Goal: Task Accomplishment & Management: Manage account settings

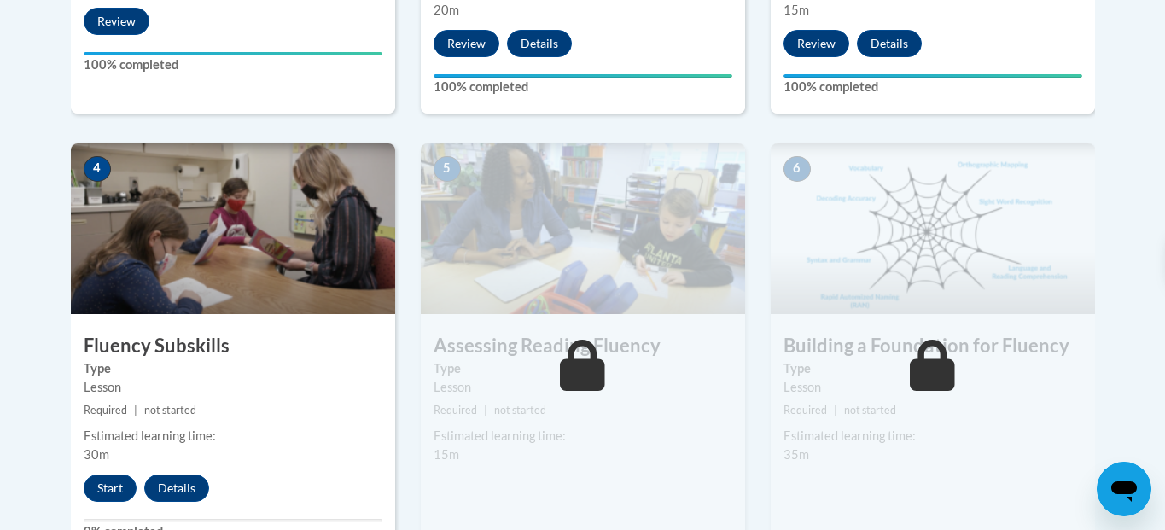
scroll to position [911, 0]
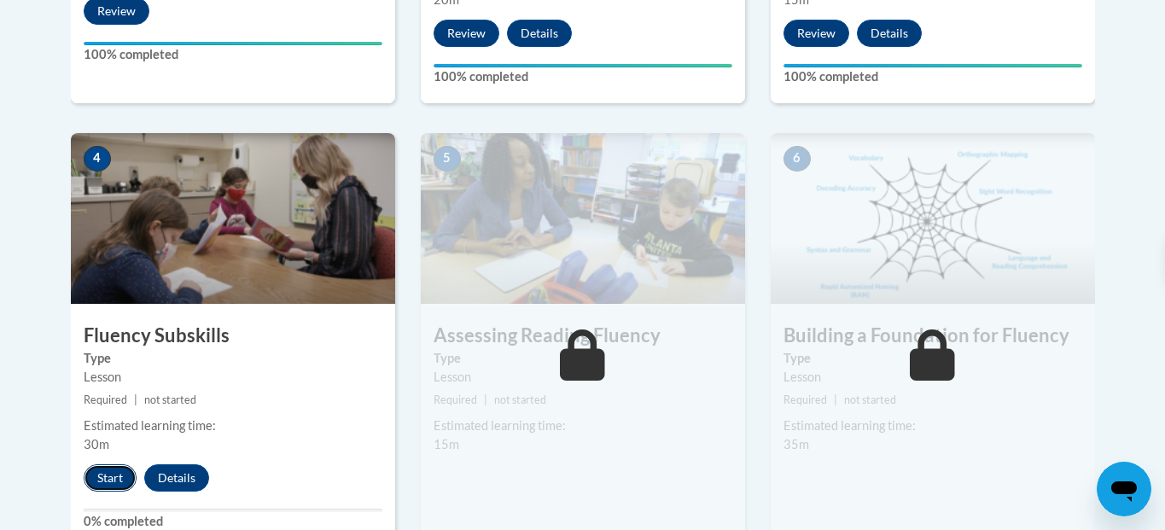
click at [125, 476] on button "Start" at bounding box center [110, 477] width 53 height 27
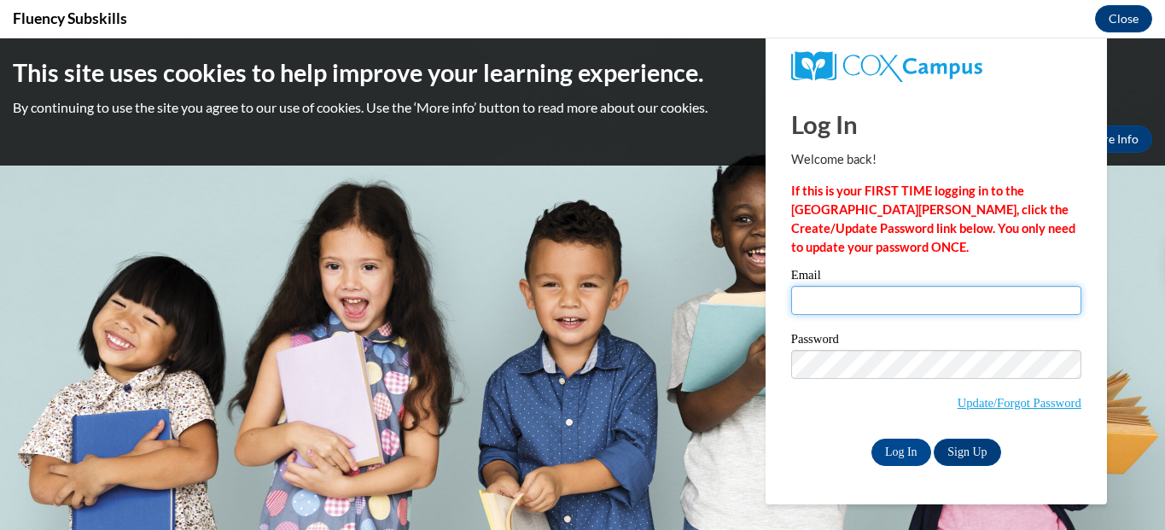
scroll to position [0, 0]
click at [819, 293] on input "Email" at bounding box center [936, 300] width 290 height 29
type input "[EMAIL_ADDRESS][DOMAIN_NAME]"
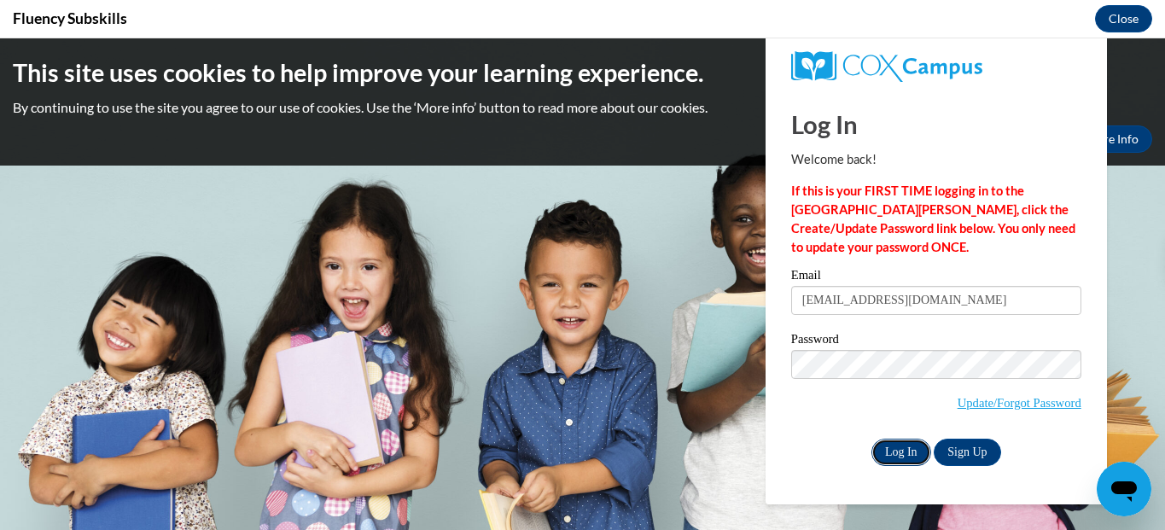
click at [910, 449] on input "Log In" at bounding box center [901, 452] width 60 height 27
